Goal: Information Seeking & Learning: Learn about a topic

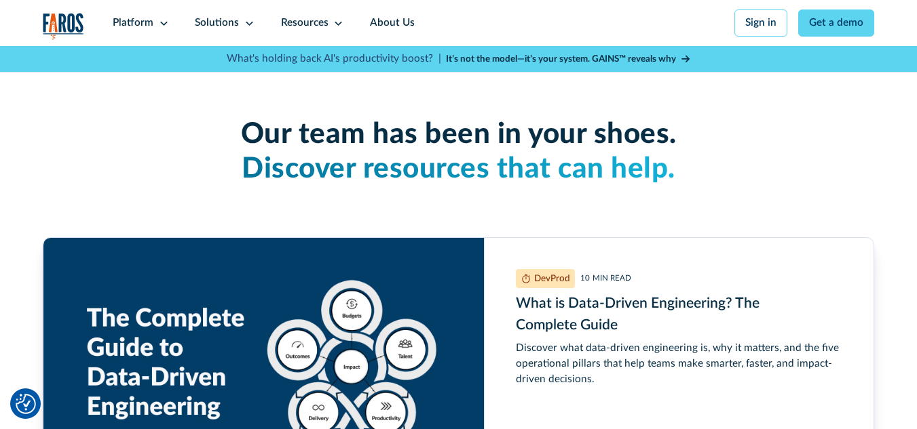
scroll to position [3076, 0]
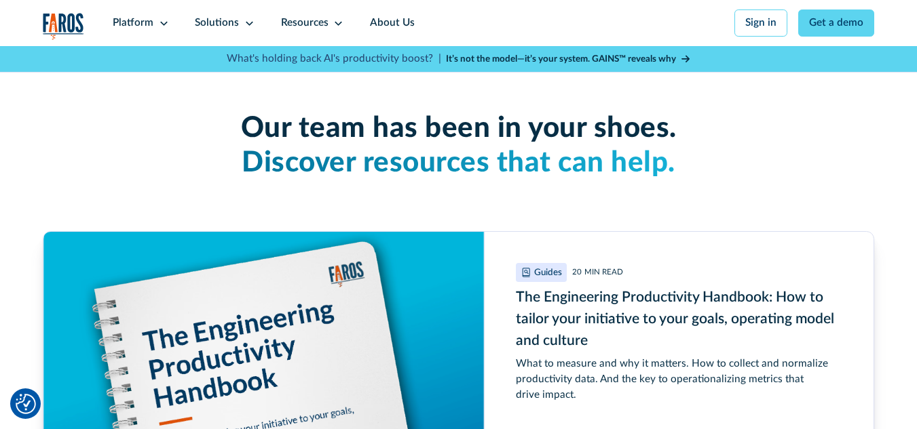
click at [532, 173] on span "Discover resources that can help." at bounding box center [459, 163] width 434 height 28
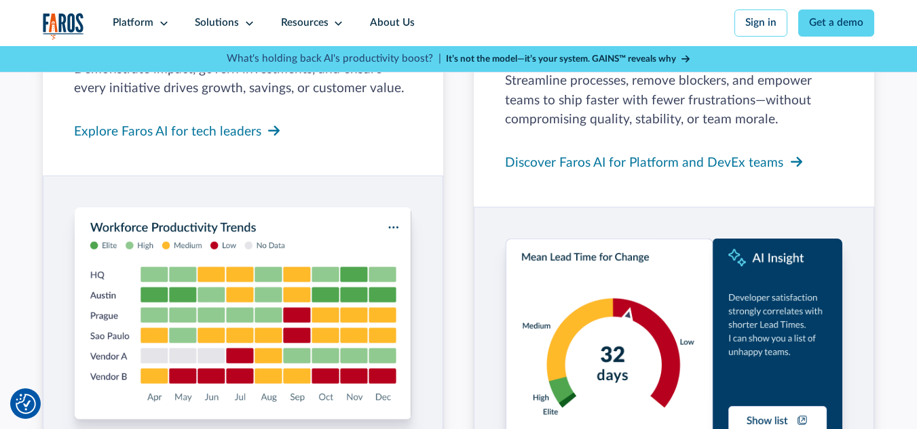
scroll to position [1131, 0]
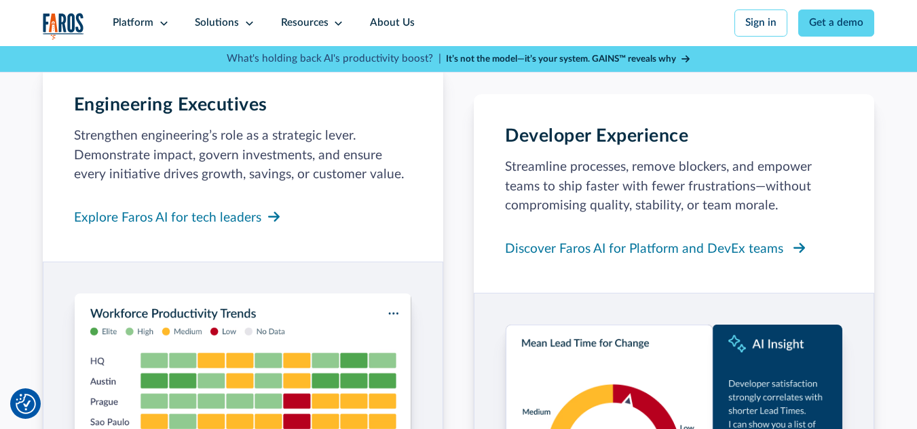
click at [650, 260] on div "Discover Faros AI for Platform and DevEx teams" at bounding box center [644, 250] width 278 height 20
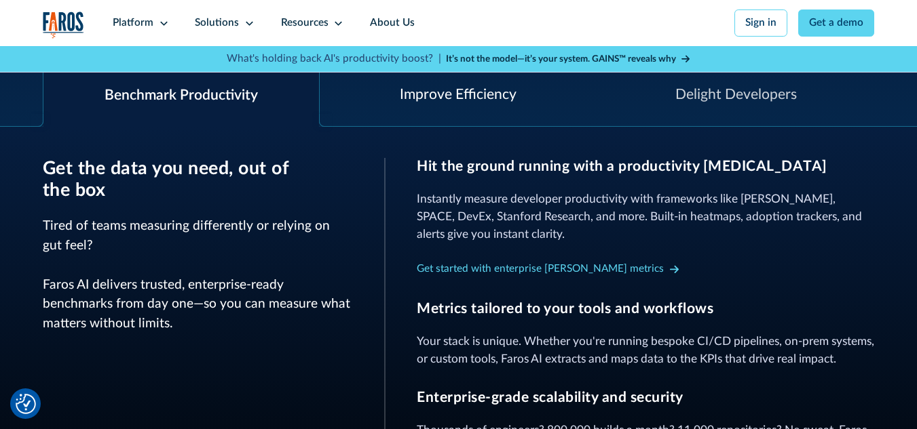
scroll to position [588, 0]
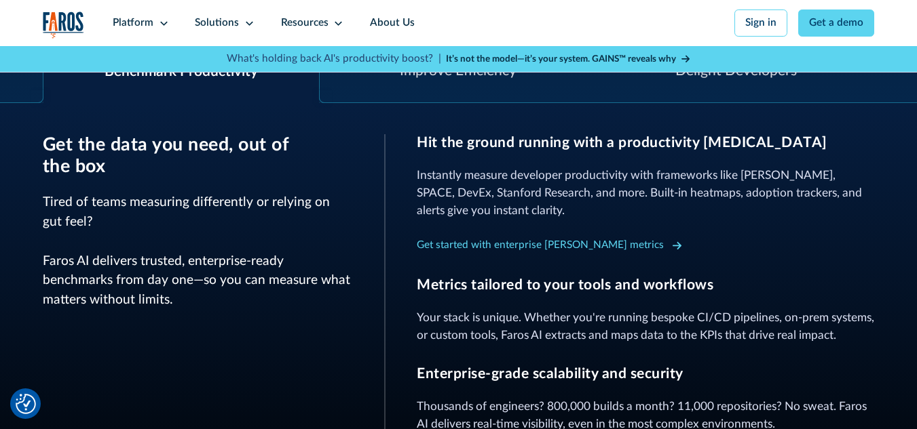
click at [500, 254] on div "Get started with enterprise DORA metrics" at bounding box center [540, 246] width 247 height 16
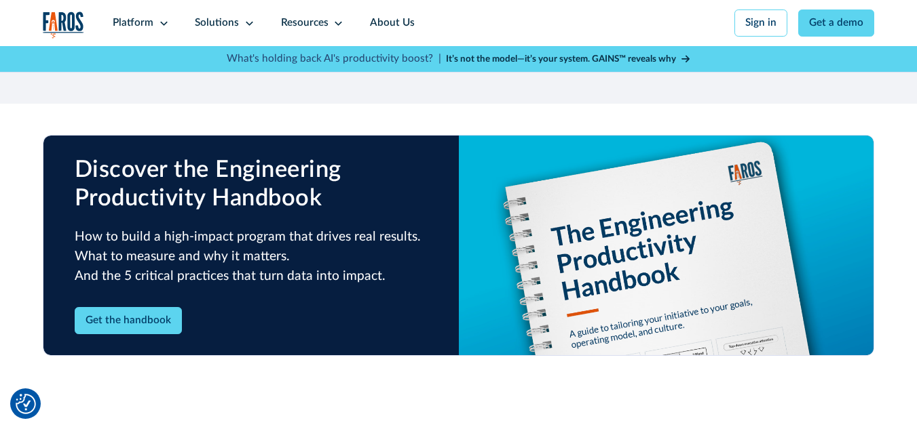
scroll to position [1990, 0]
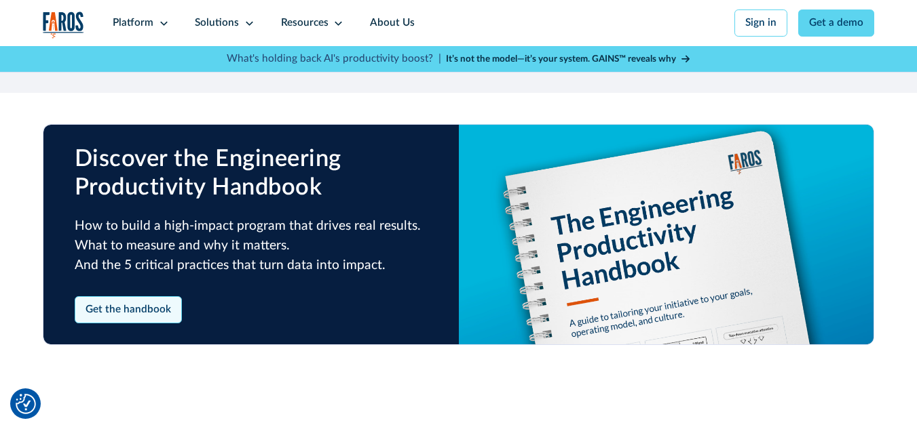
click at [99, 296] on link "Get the handbook" at bounding box center [129, 309] width 108 height 27
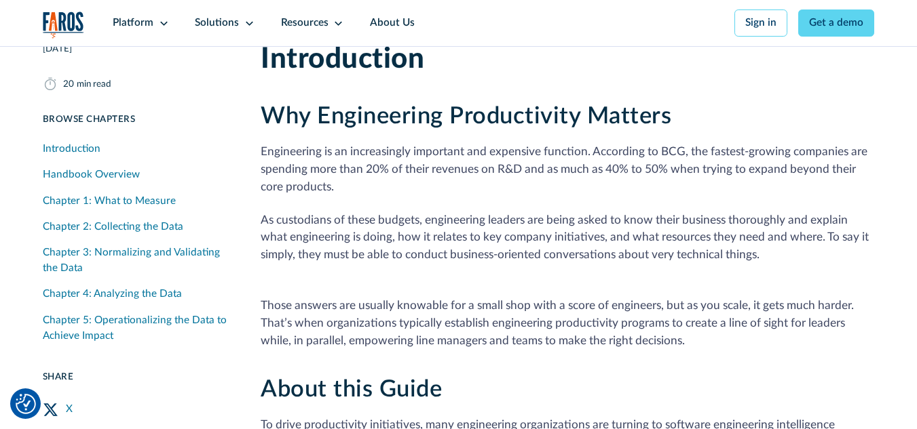
scroll to position [633, 0]
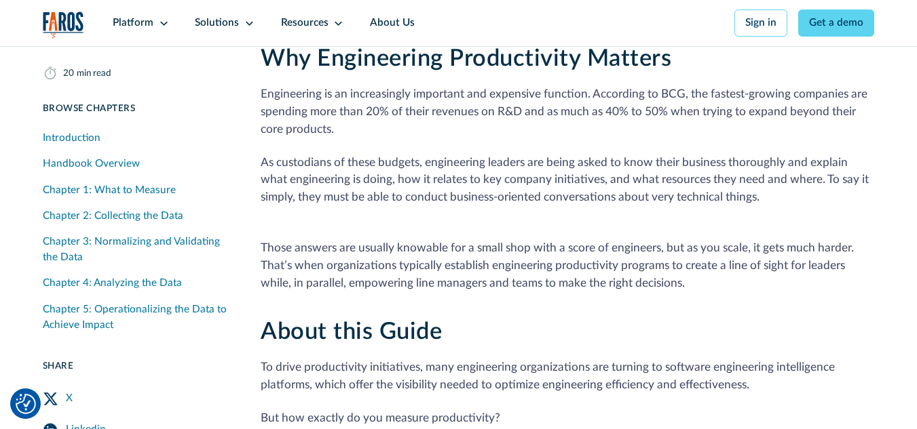
click at [119, 284] on div "Chapter 4: Analyzing the Data" at bounding box center [112, 285] width 139 height 16
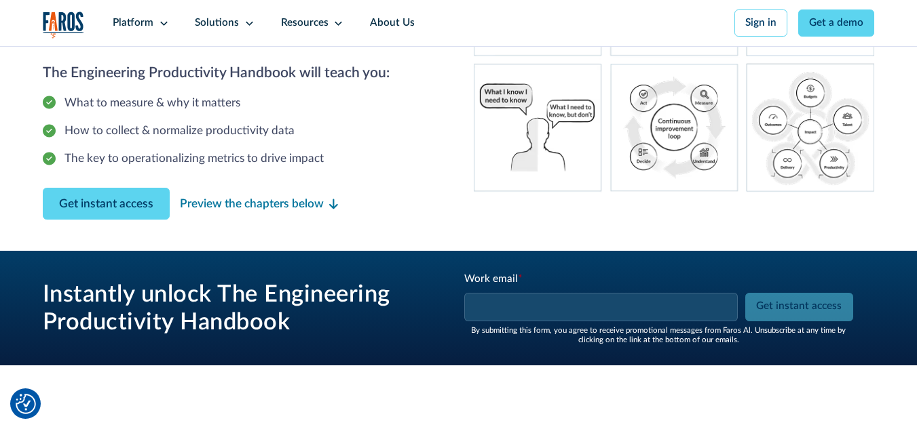
scroll to position [146, 0]
